Goal: Contribute content: Add original content to the website for others to see

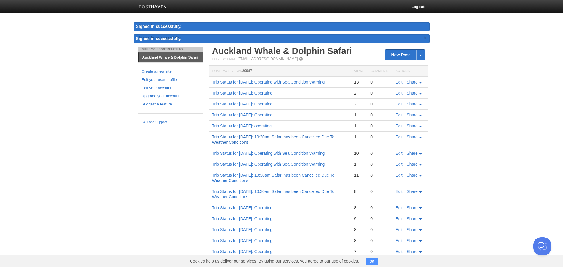
click at [247, 144] on link "Trip Status for [DATE]: 10:30am Safari has been Cancelled Due To Weather Condit…" at bounding box center [273, 139] width 122 height 10
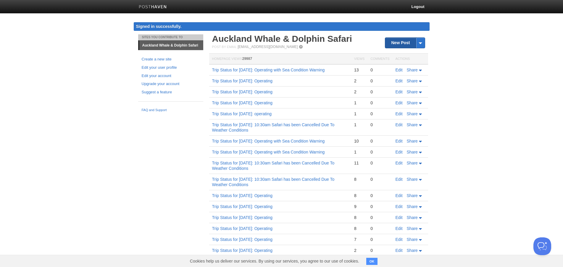
click at [395, 43] on link "New Post" at bounding box center [404, 43] width 39 height 10
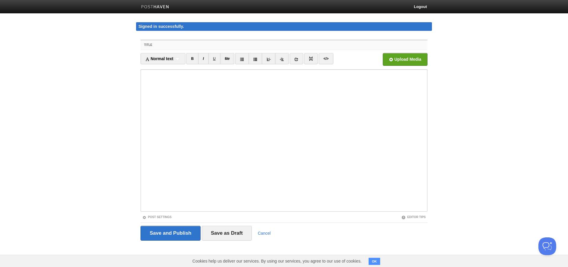
click at [200, 45] on input "Title" at bounding box center [295, 44] width 263 height 9
paste input "Trip Status for [DATE]: 10:30am Safari has been Cancelled Due To Weather Condit…"
click at [215, 42] on input "Trip Status for [DATE]: 10:30am Safari has been Cancelled Due To Weather Condit…" at bounding box center [295, 44] width 263 height 9
click at [218, 45] on input "Trip Status for [DATE]: 10:30am Safari has been Cancelled Due To Weather Condit…" at bounding box center [295, 44] width 263 height 9
drag, startPoint x: 404, startPoint y: 43, endPoint x: 164, endPoint y: 43, distance: 239.9
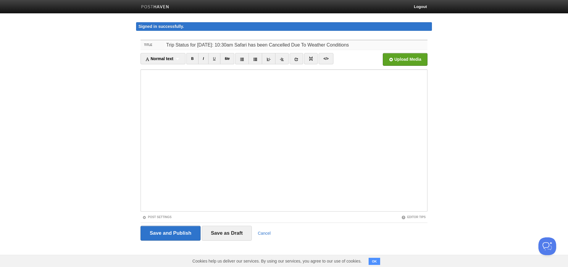
click at [164, 43] on input "Trip Status for [DATE]: 10:30am Safari has been Cancelled Due To Weather Condit…" at bounding box center [295, 44] width 263 height 9
type input "Trip Status for [DATE]: 10:30am Safari has been Cancelled Due To Weather Condit…"
click at [157, 231] on input "Save and Publish" at bounding box center [171, 232] width 60 height 15
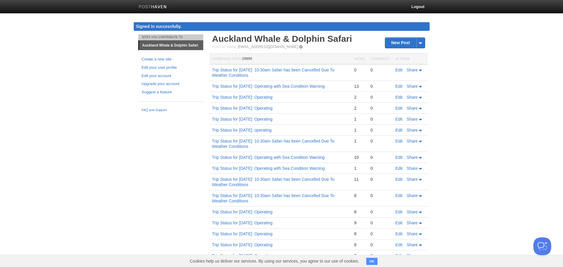
click at [477, 102] on body "Logout Signed in successfully. Signed in successfully. × Post created × Sites Y…" at bounding box center [281, 174] width 563 height 348
click at [269, 71] on link "Trip Status for [DATE]: 10:30am Safari has been Cancelled Due To Weather Condit…" at bounding box center [273, 72] width 122 height 10
click at [421, 10] on link "Logout" at bounding box center [418, 6] width 22 height 13
